Goal: Information Seeking & Learning: Learn about a topic

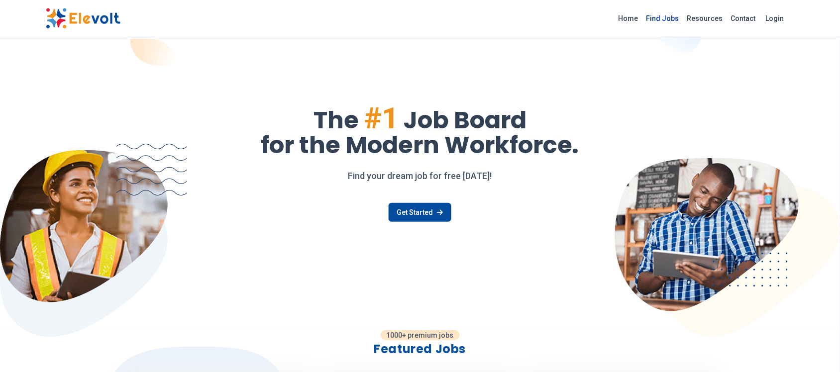
click at [680, 16] on link "Find Jobs" at bounding box center [662, 18] width 41 height 16
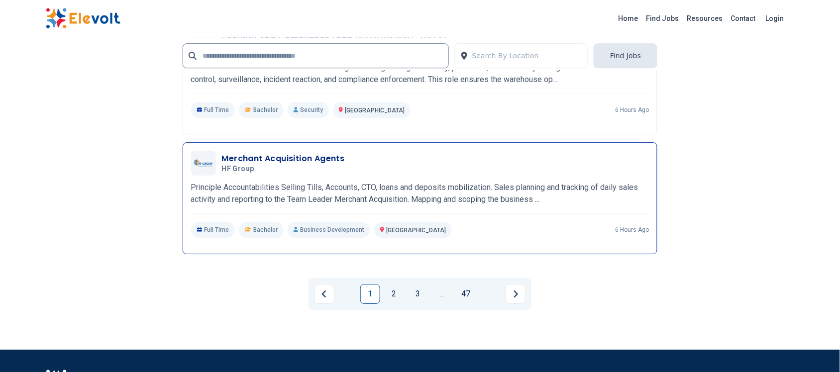
scroll to position [1928, 0]
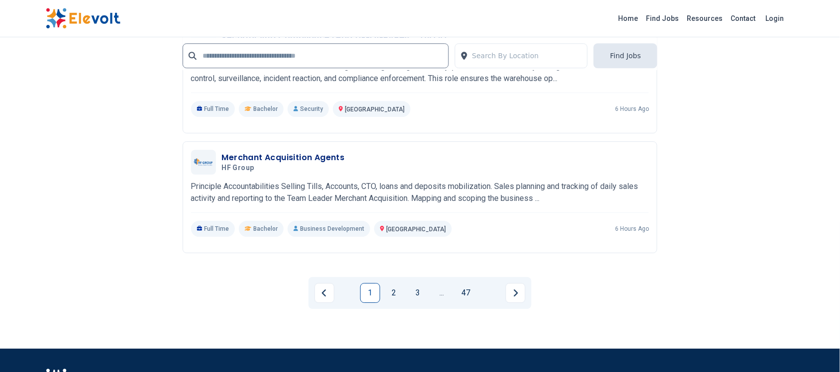
click at [396, 283] on link "2" at bounding box center [394, 293] width 20 height 20
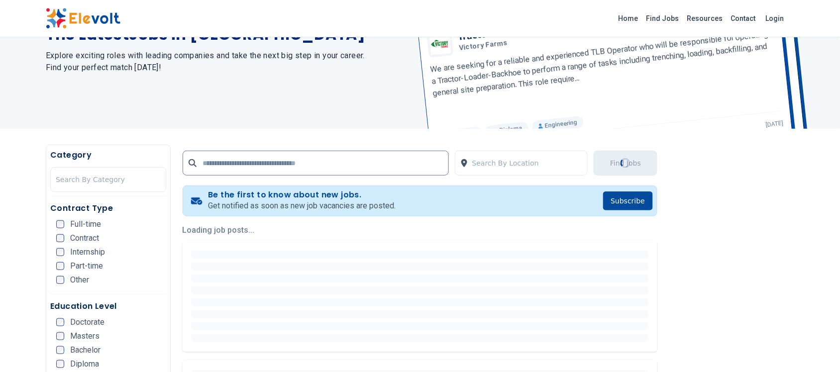
scroll to position [124, 0]
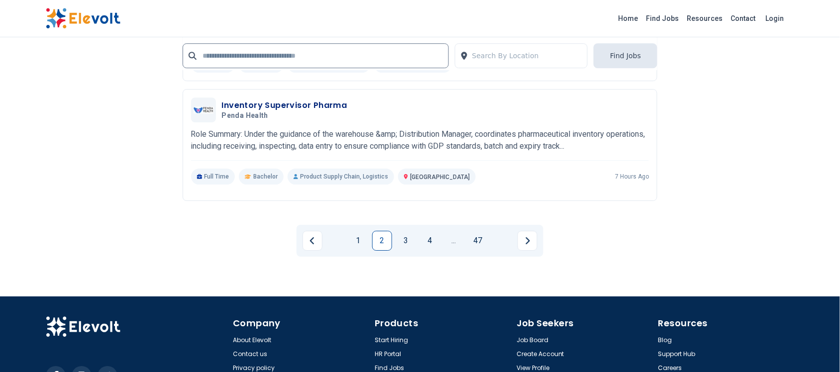
scroll to position [1990, 0]
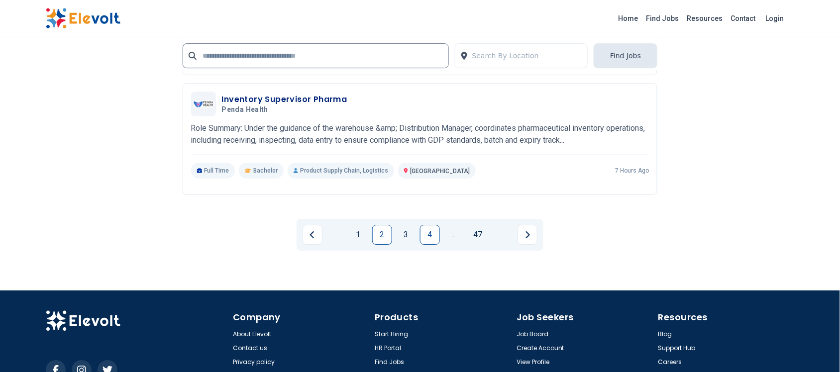
click at [428, 225] on link "4" at bounding box center [430, 235] width 20 height 20
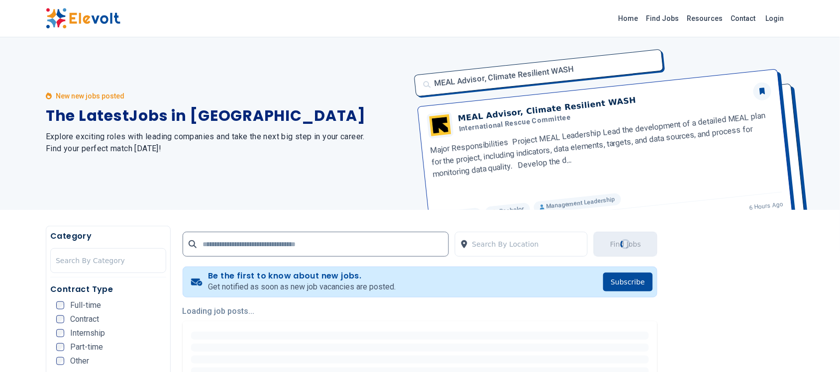
scroll to position [0, 0]
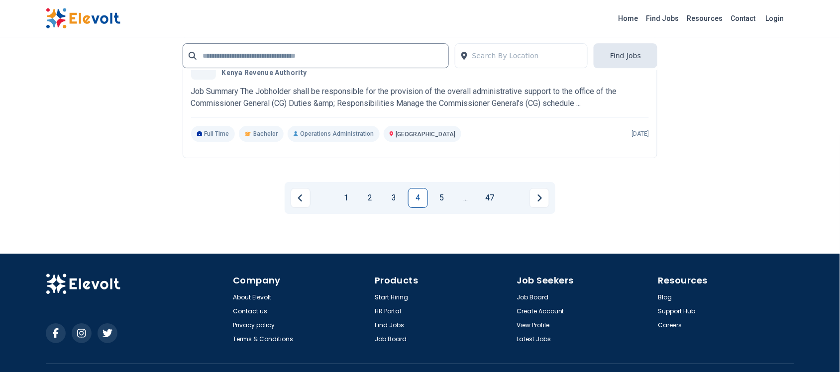
scroll to position [2032, 0]
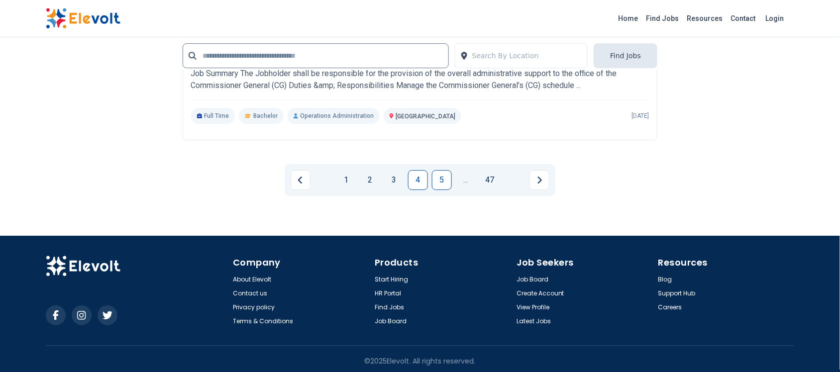
click at [443, 172] on link "5" at bounding box center [442, 180] width 20 height 20
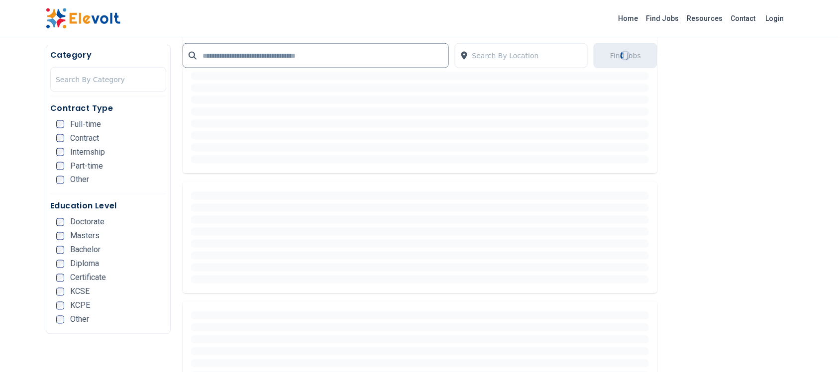
scroll to position [0, 0]
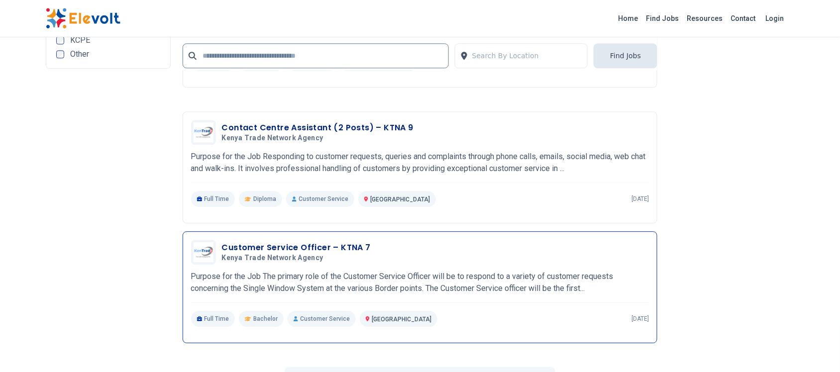
scroll to position [1928, 0]
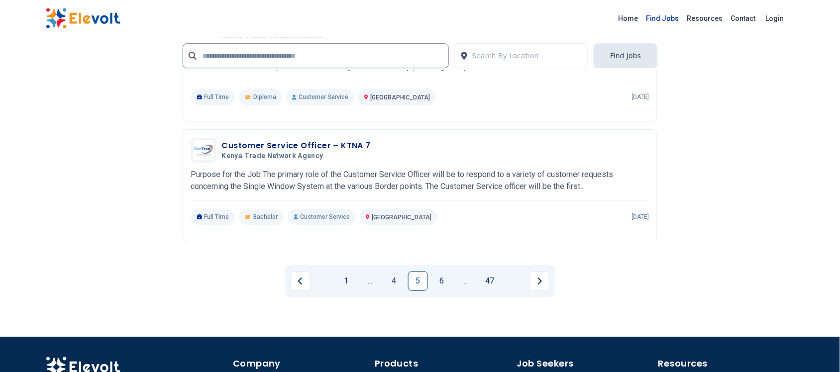
click at [663, 16] on link "Find Jobs" at bounding box center [662, 18] width 41 height 16
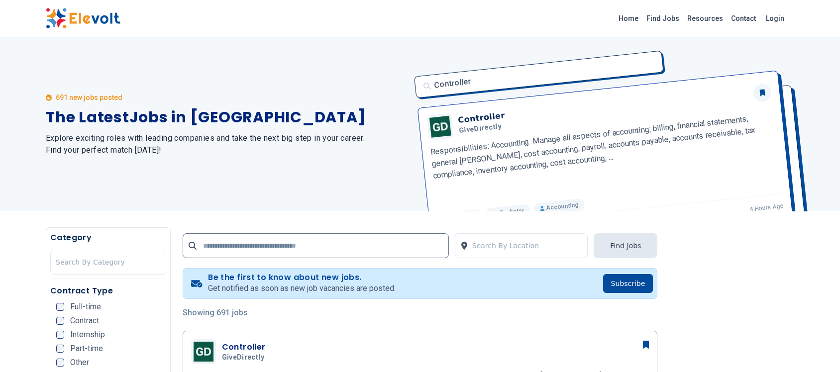
scroll to position [249, 0]
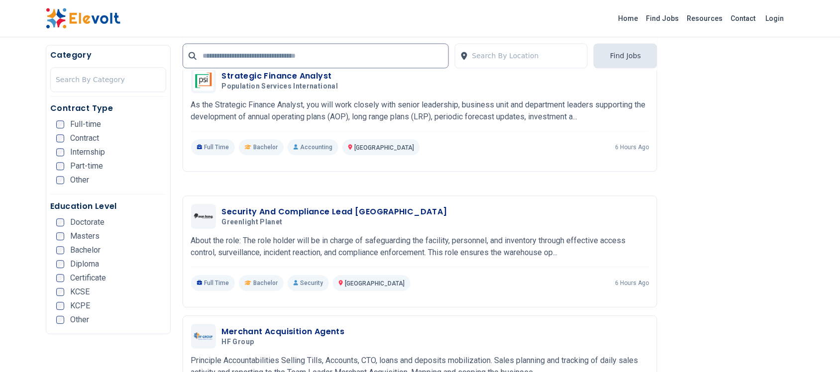
scroll to position [1803, 0]
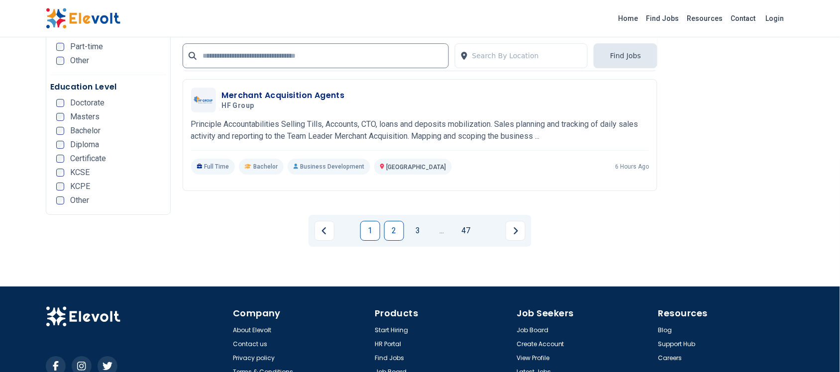
click at [398, 224] on link "2" at bounding box center [394, 231] width 20 height 20
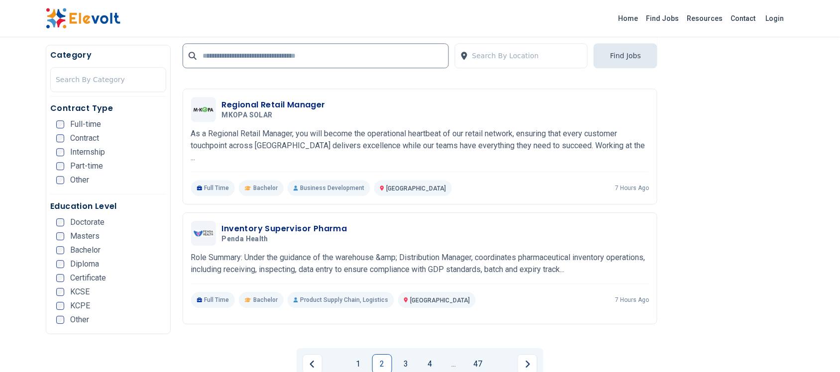
scroll to position [1865, 0]
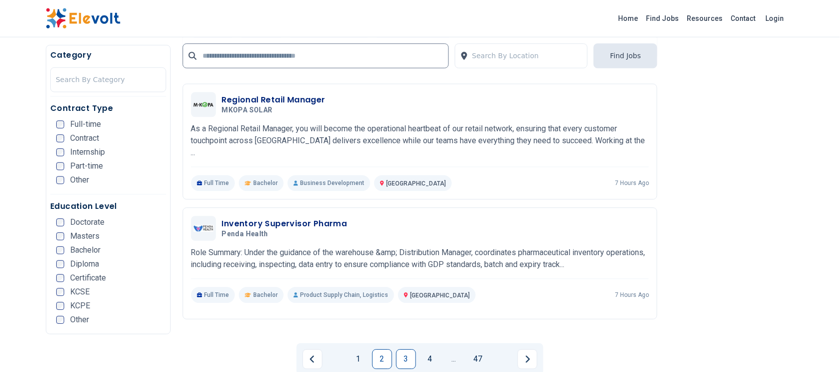
click at [413, 349] on link "3" at bounding box center [406, 359] width 20 height 20
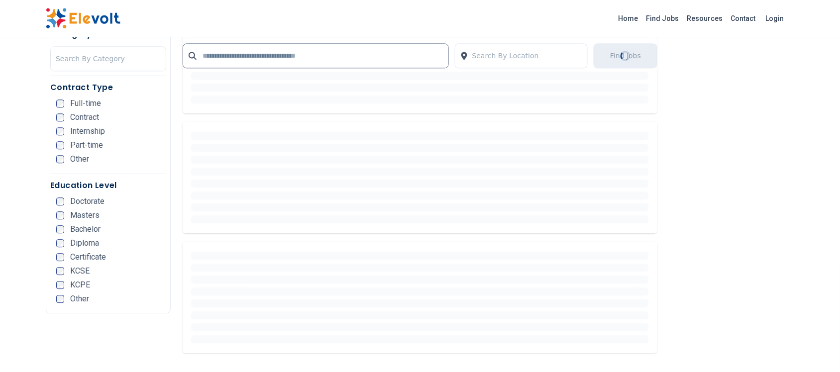
scroll to position [1600, 0]
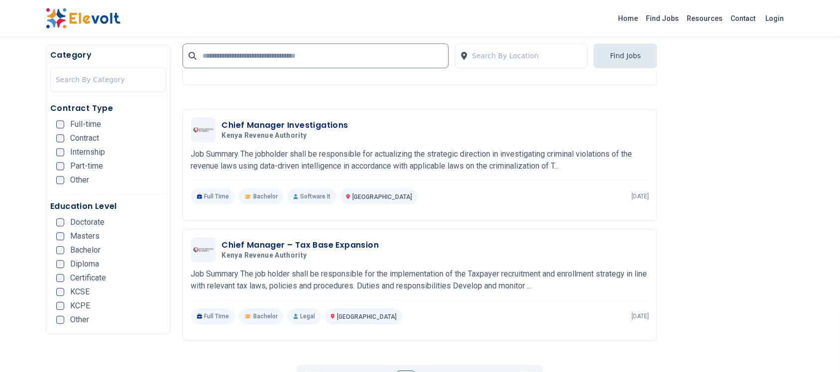
scroll to position [1865, 0]
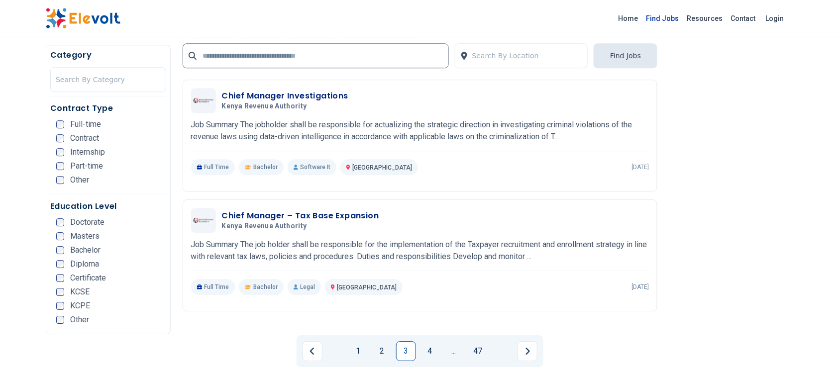
click at [669, 13] on link "Find Jobs" at bounding box center [662, 18] width 41 height 16
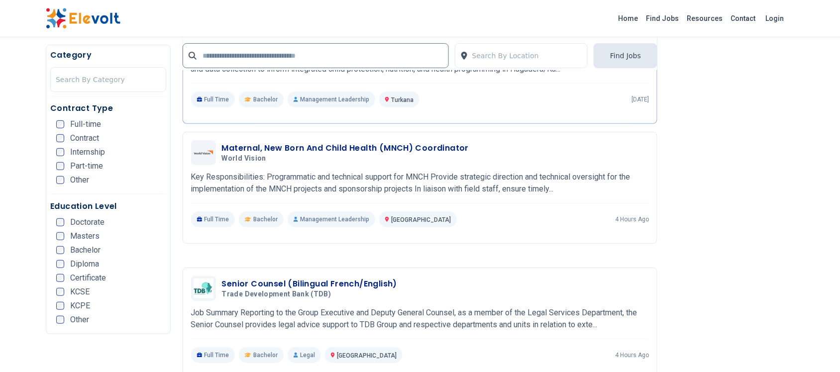
scroll to position [1181, 0]
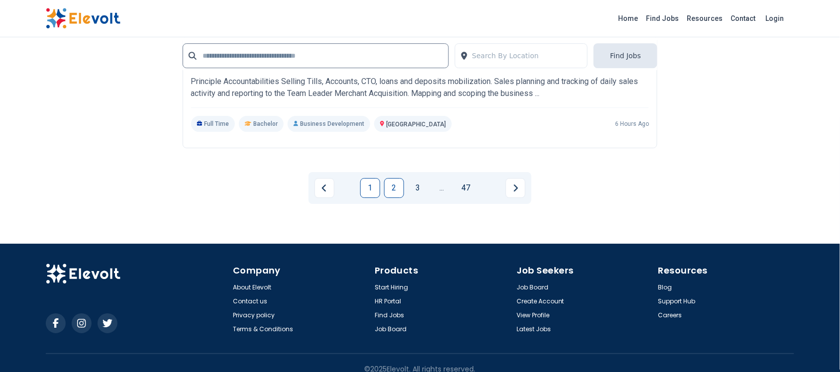
click at [393, 178] on link "2" at bounding box center [394, 188] width 20 height 20
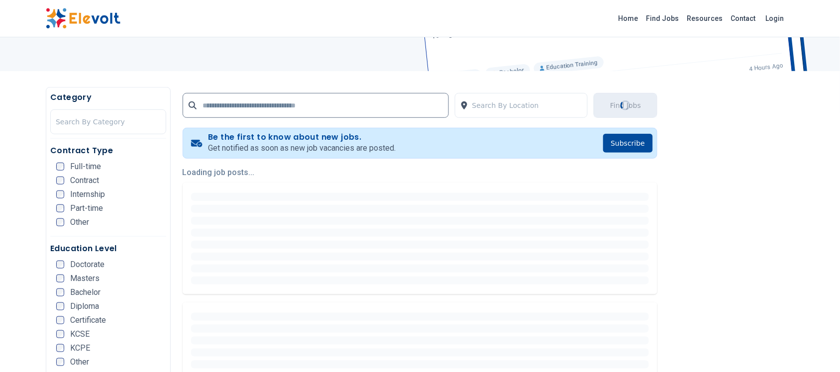
scroll to position [0, 0]
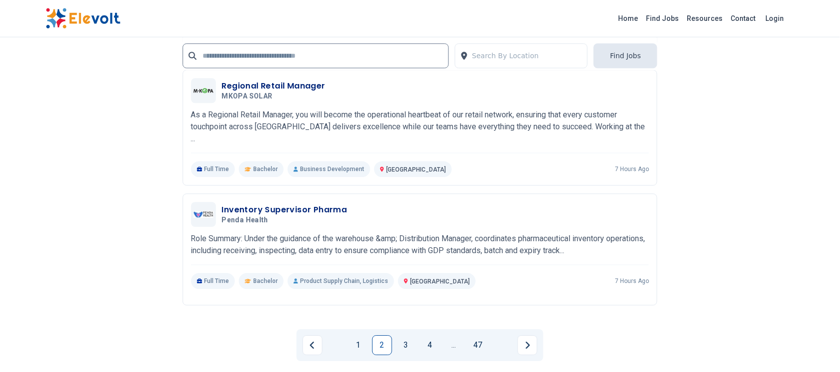
scroll to position [1928, 0]
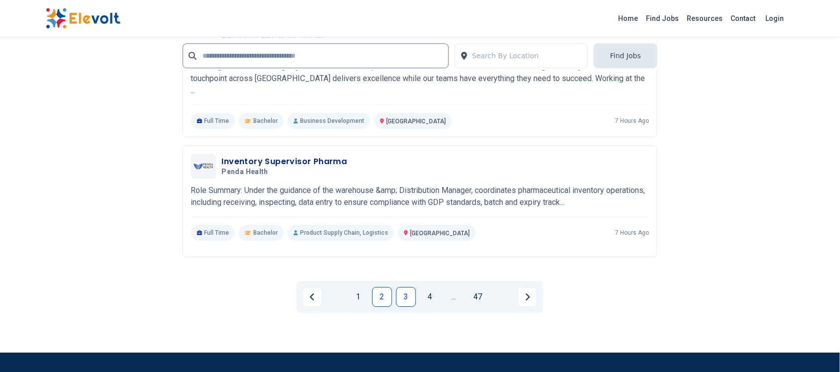
click at [410, 287] on link "3" at bounding box center [406, 297] width 20 height 20
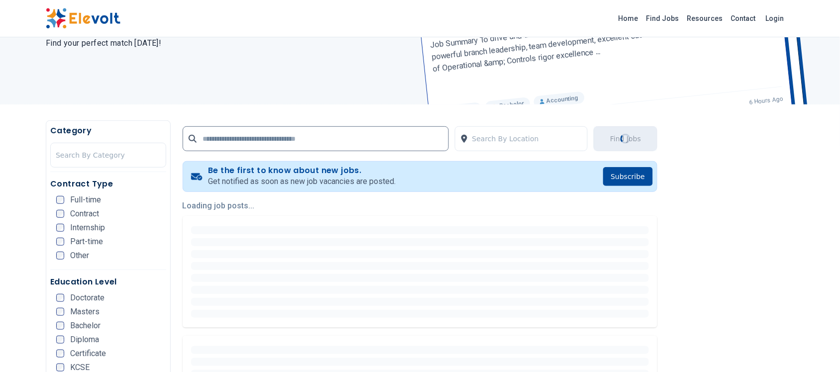
scroll to position [0, 0]
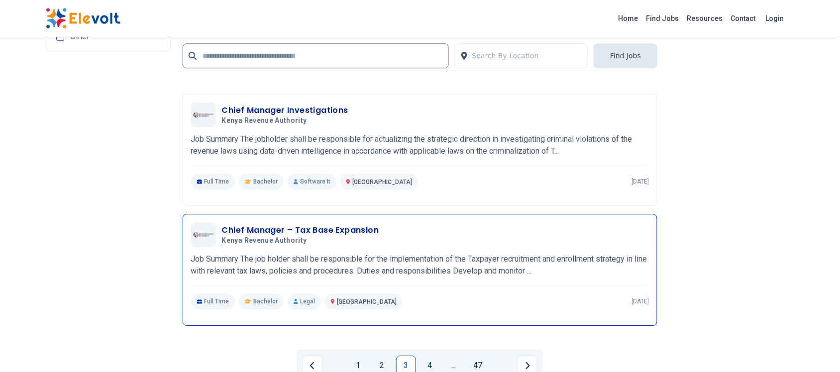
scroll to position [1846, 0]
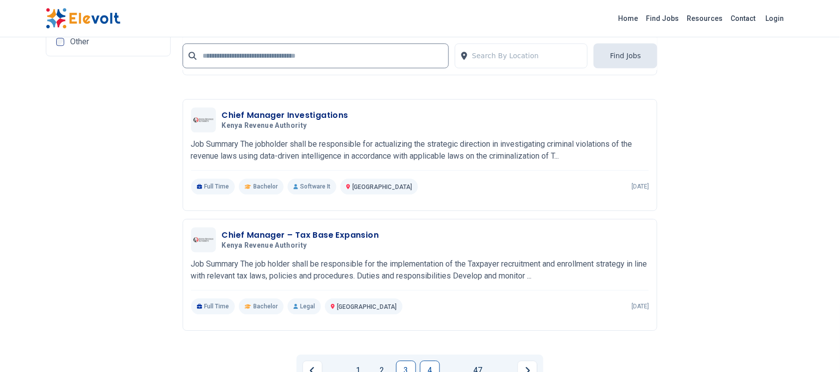
click at [433, 361] on link "4" at bounding box center [430, 371] width 20 height 20
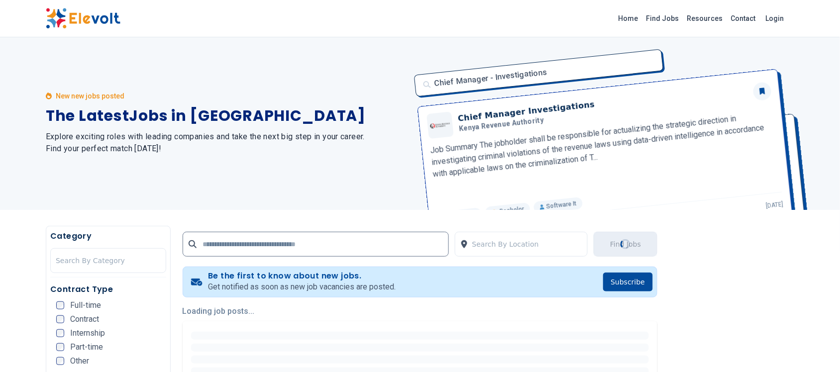
scroll to position [0, 0]
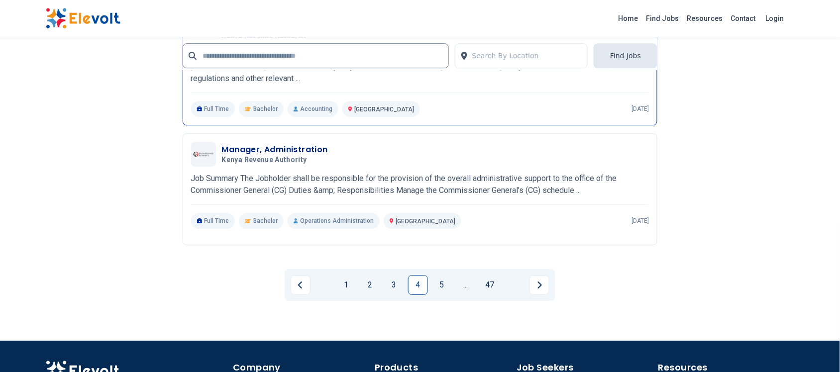
scroll to position [2032, 0]
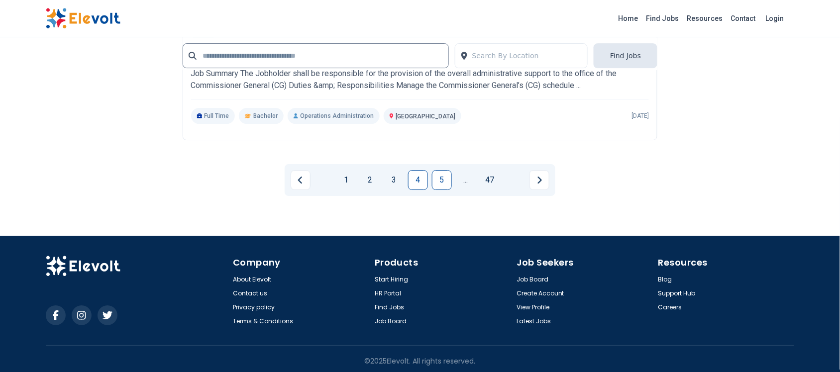
click at [445, 180] on link "5" at bounding box center [442, 180] width 20 height 20
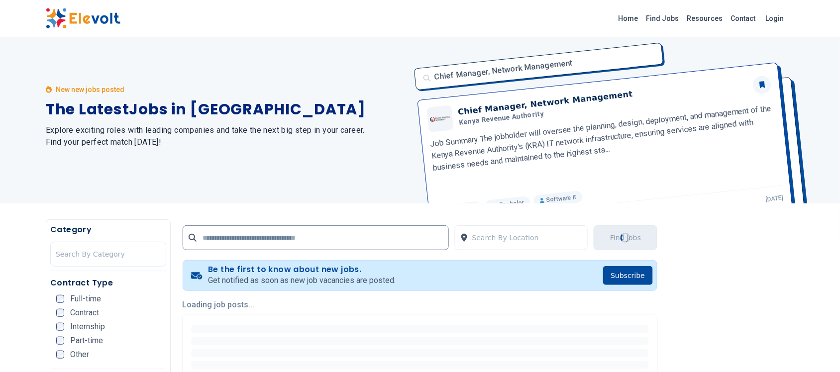
scroll to position [0, 0]
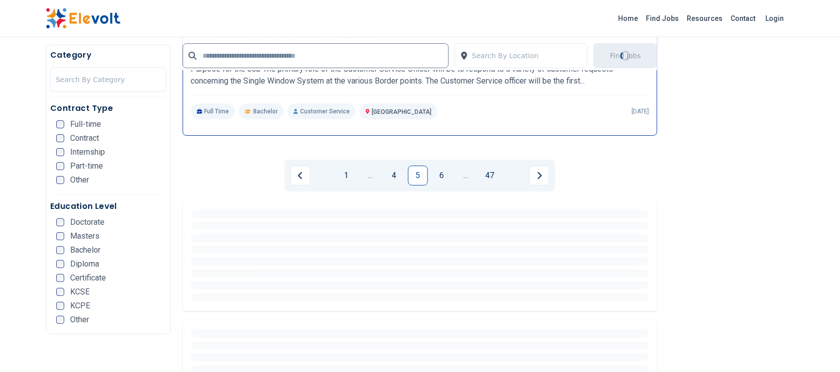
scroll to position [1937, 0]
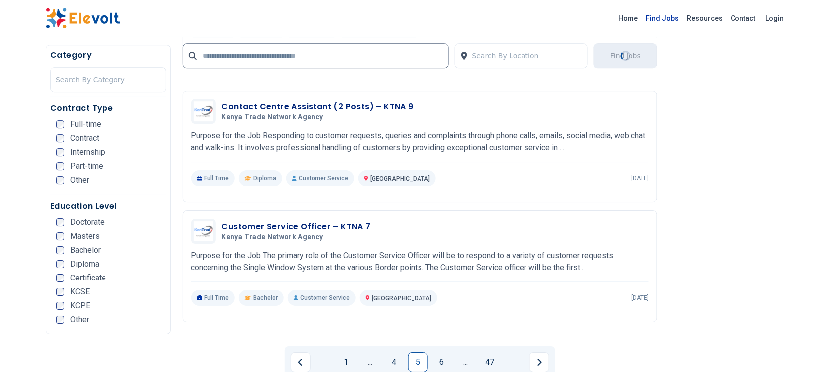
click at [667, 18] on link "Find Jobs" at bounding box center [662, 18] width 41 height 16
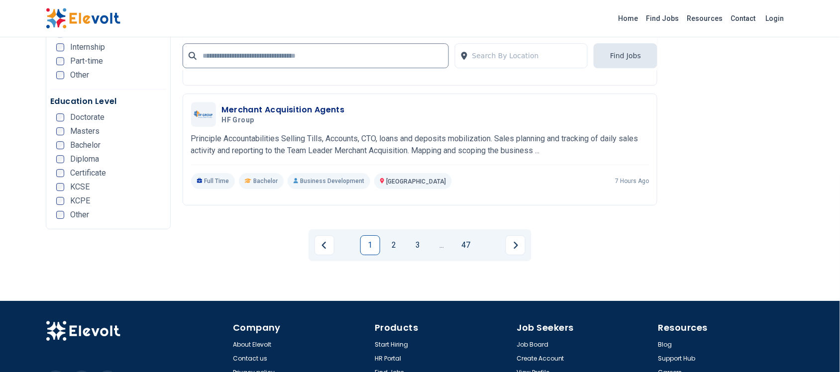
scroll to position [1990, 0]
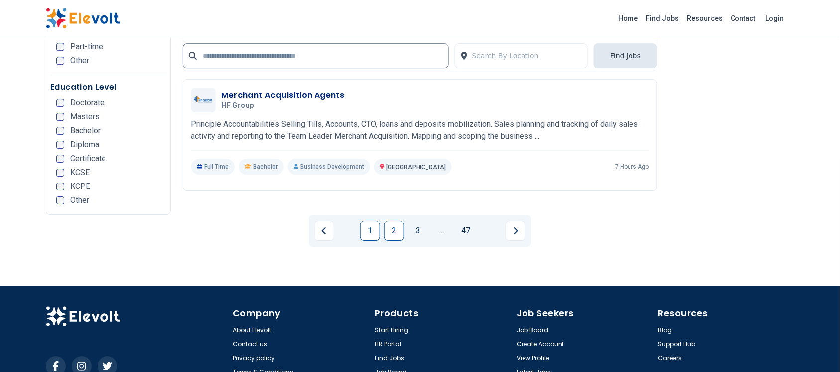
click at [393, 221] on link "2" at bounding box center [394, 231] width 20 height 20
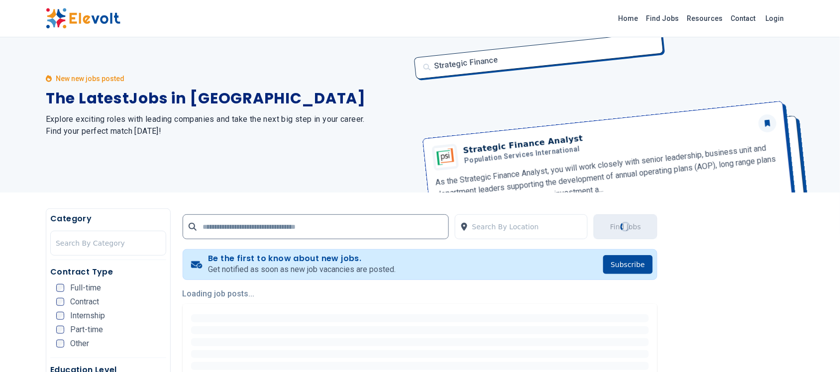
scroll to position [0, 0]
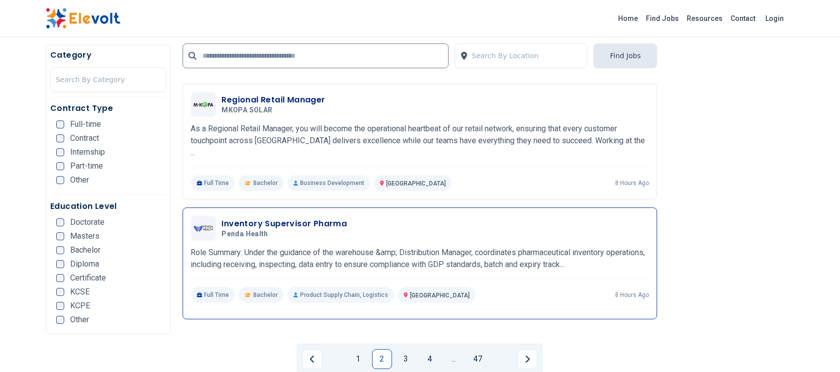
scroll to position [1928, 0]
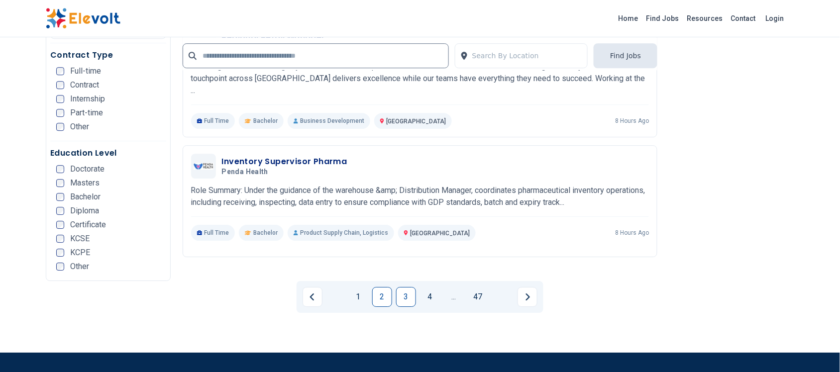
click at [409, 287] on link "3" at bounding box center [406, 297] width 20 height 20
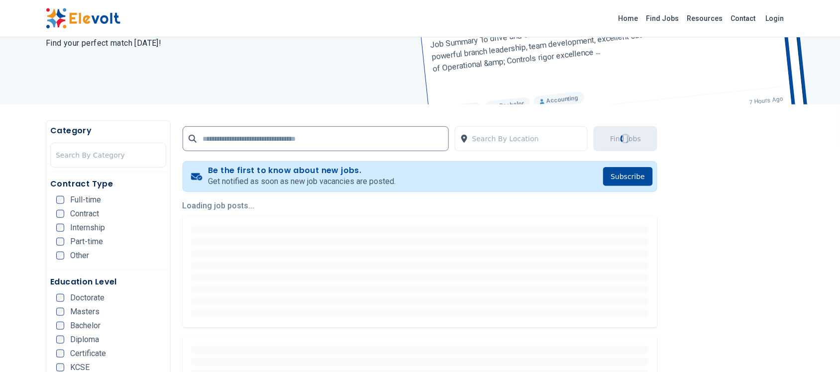
scroll to position [0, 0]
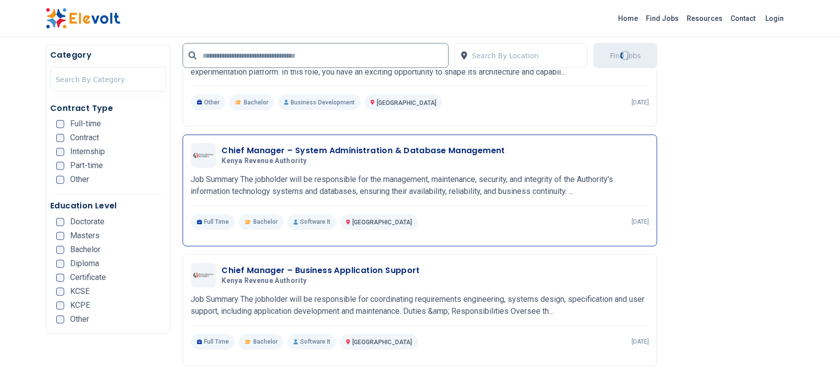
scroll to position [1679, 0]
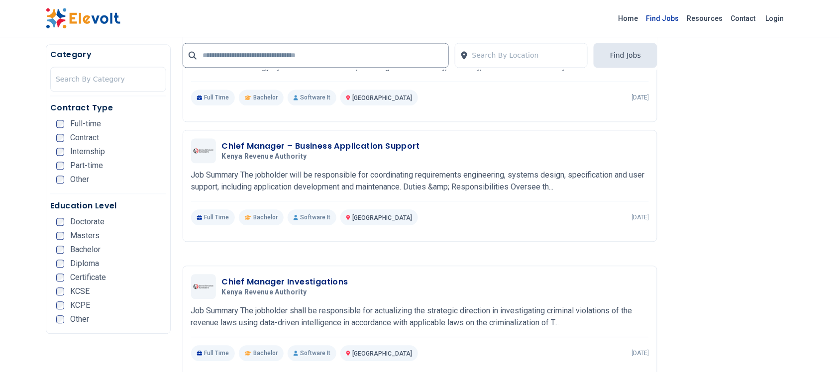
click at [667, 19] on link "Find Jobs" at bounding box center [662, 18] width 41 height 16
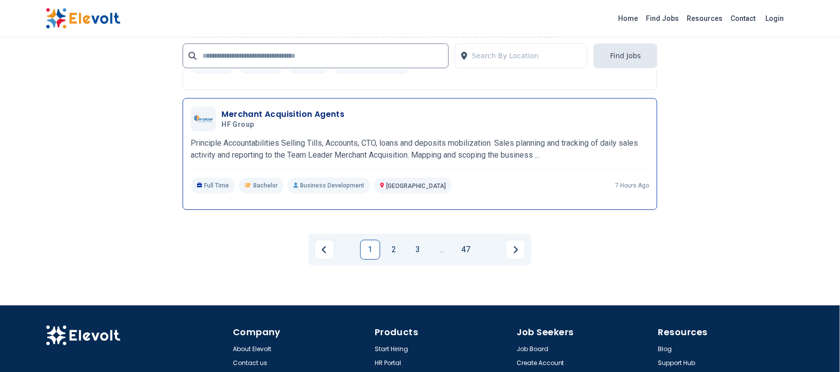
scroll to position [2032, 0]
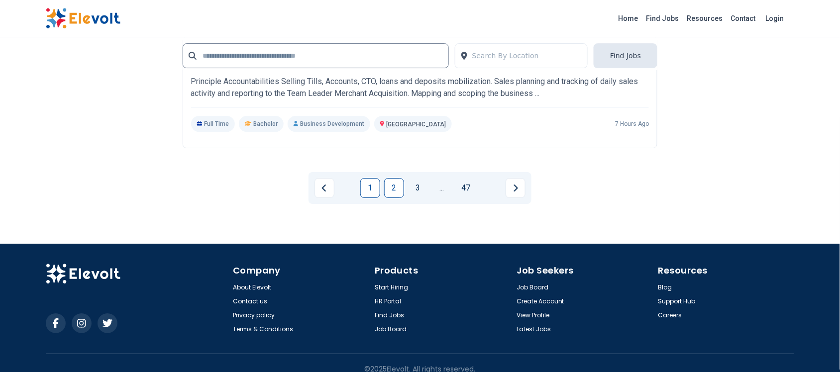
click at [397, 178] on link "2" at bounding box center [394, 188] width 20 height 20
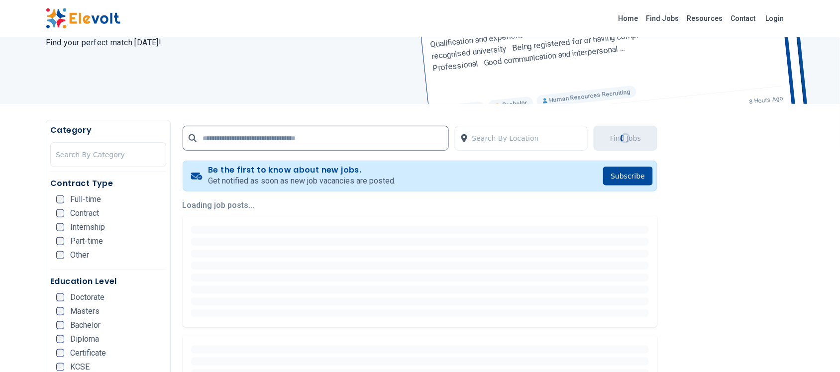
scroll to position [0, 0]
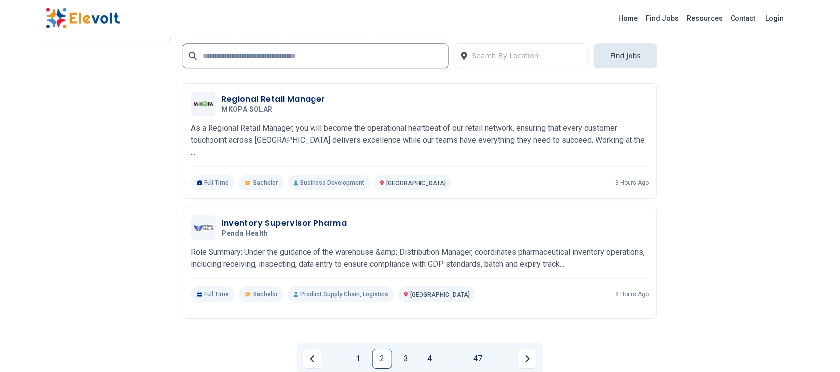
scroll to position [1928, 0]
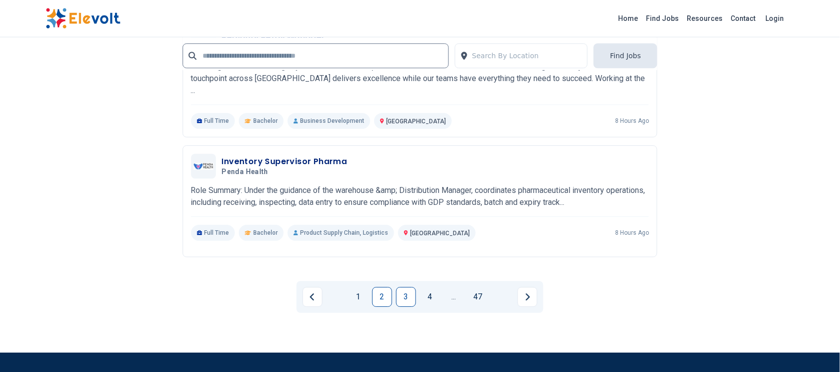
click at [407, 287] on link "3" at bounding box center [406, 297] width 20 height 20
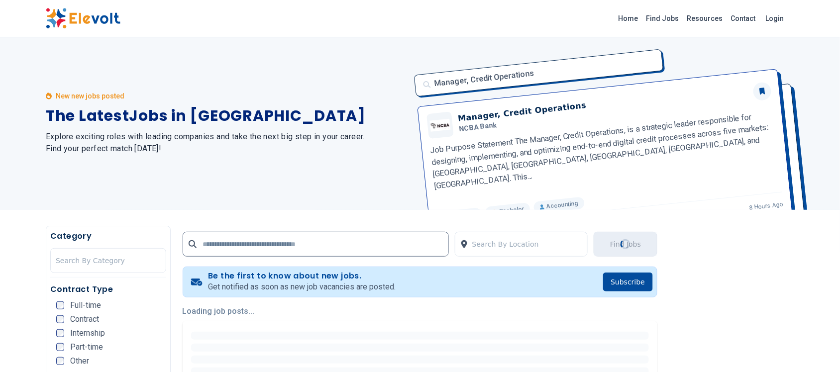
scroll to position [0, 0]
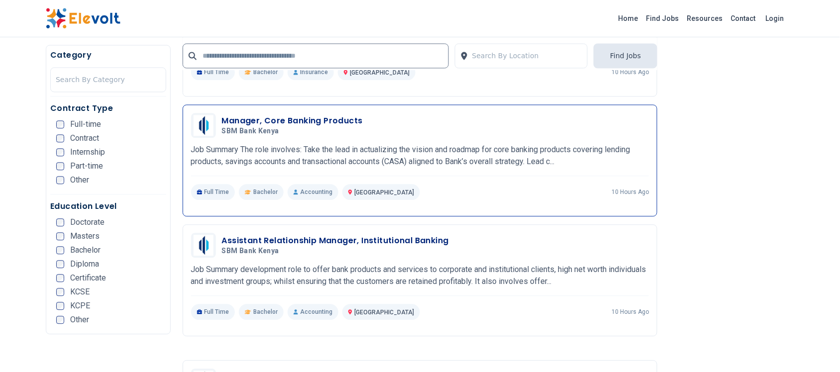
scroll to position [622, 0]
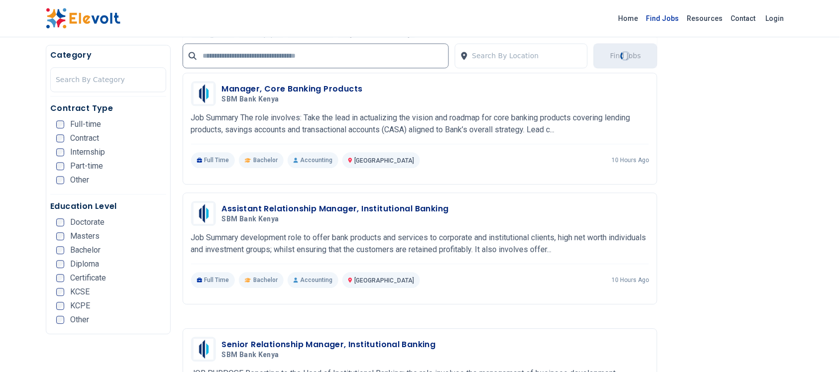
click at [679, 18] on link "Find Jobs" at bounding box center [662, 18] width 41 height 16
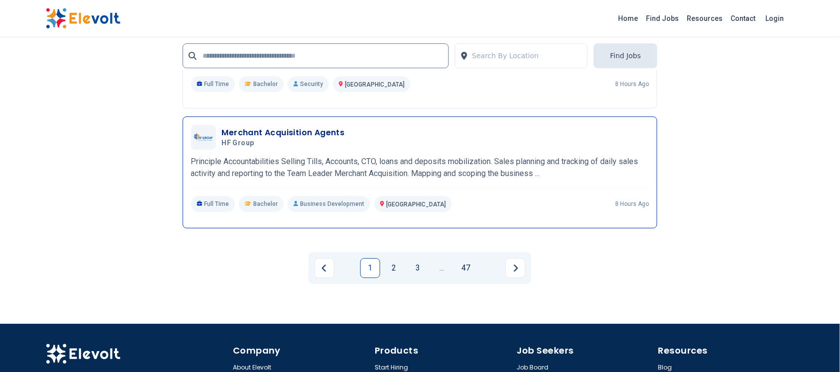
scroll to position [1990, 0]
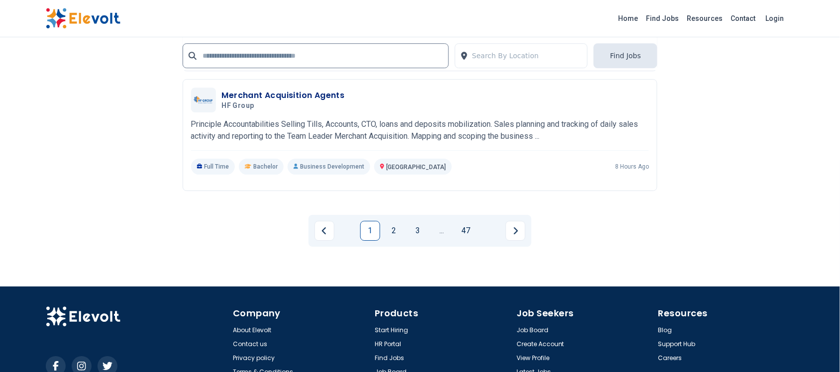
click at [396, 223] on link "2" at bounding box center [394, 231] width 20 height 20
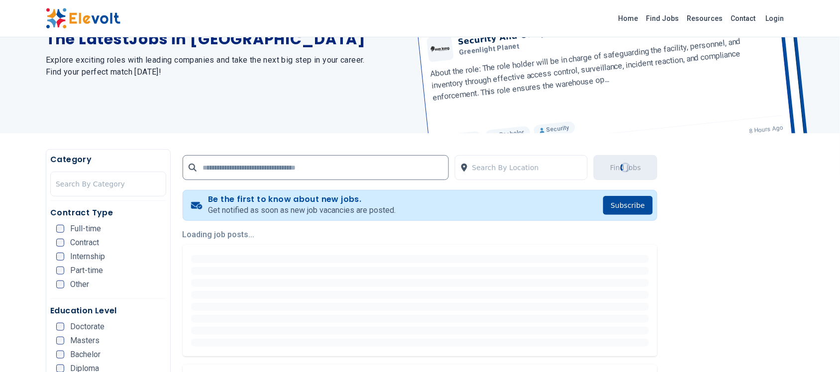
scroll to position [0, 0]
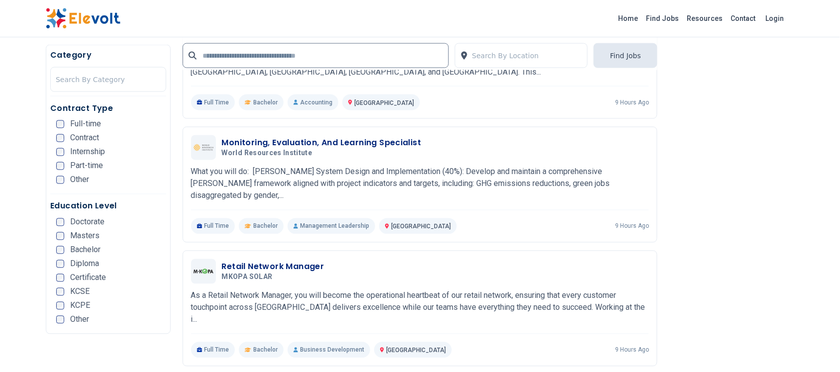
scroll to position [1569, 0]
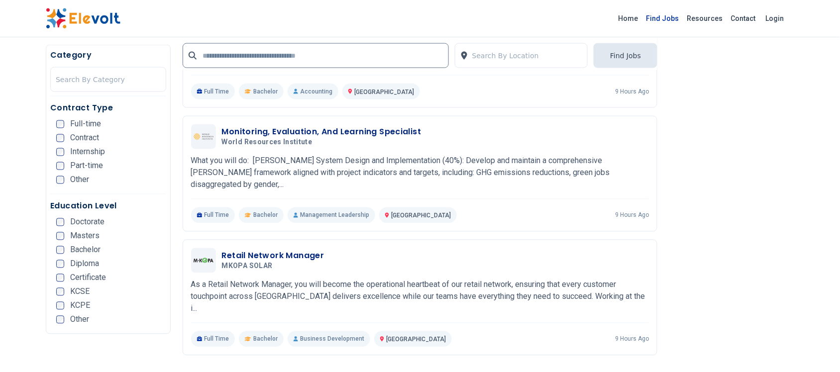
click at [667, 16] on link "Find Jobs" at bounding box center [662, 18] width 41 height 16
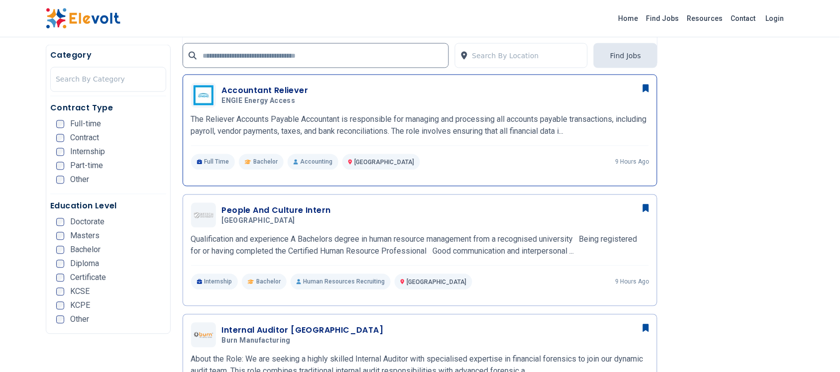
scroll to position [497, 0]
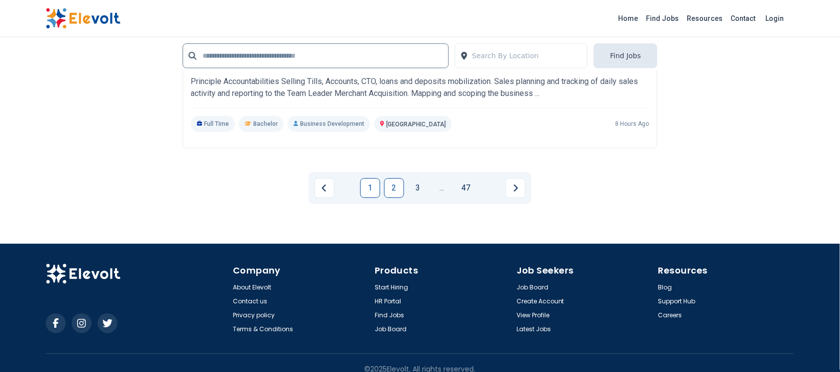
click at [394, 178] on link "2" at bounding box center [394, 188] width 20 height 20
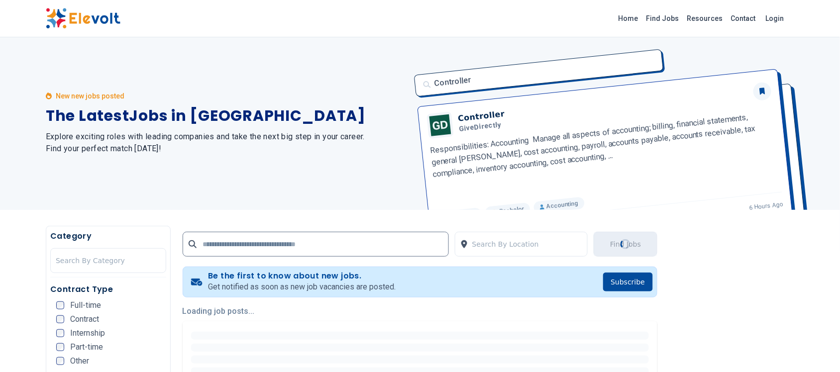
scroll to position [0, 0]
